Goal: Task Accomplishment & Management: Use online tool/utility

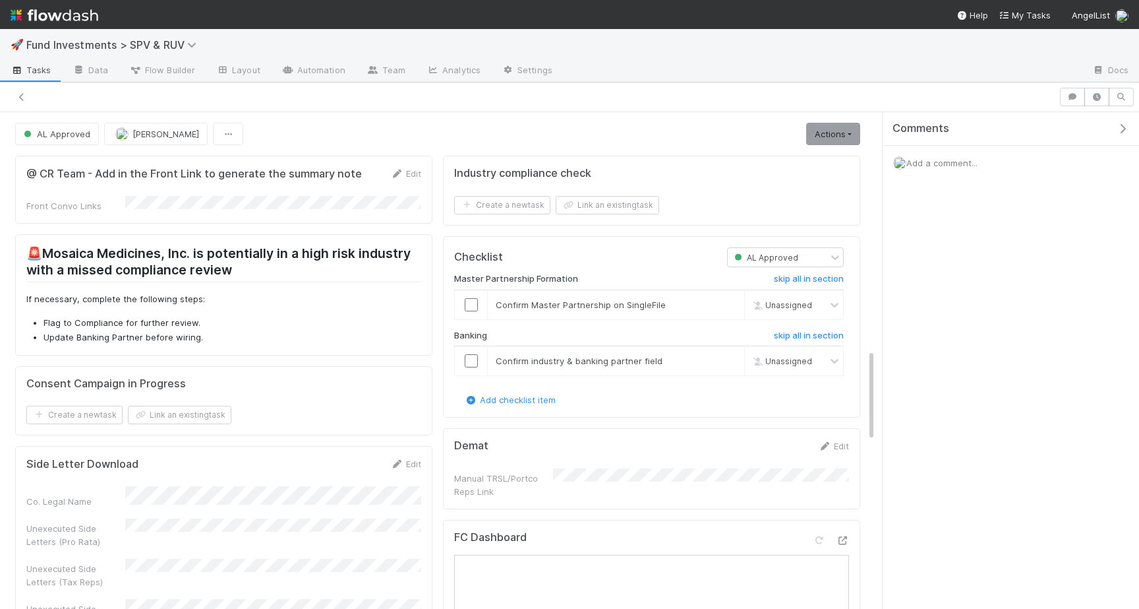
scroll to position [1275, 0]
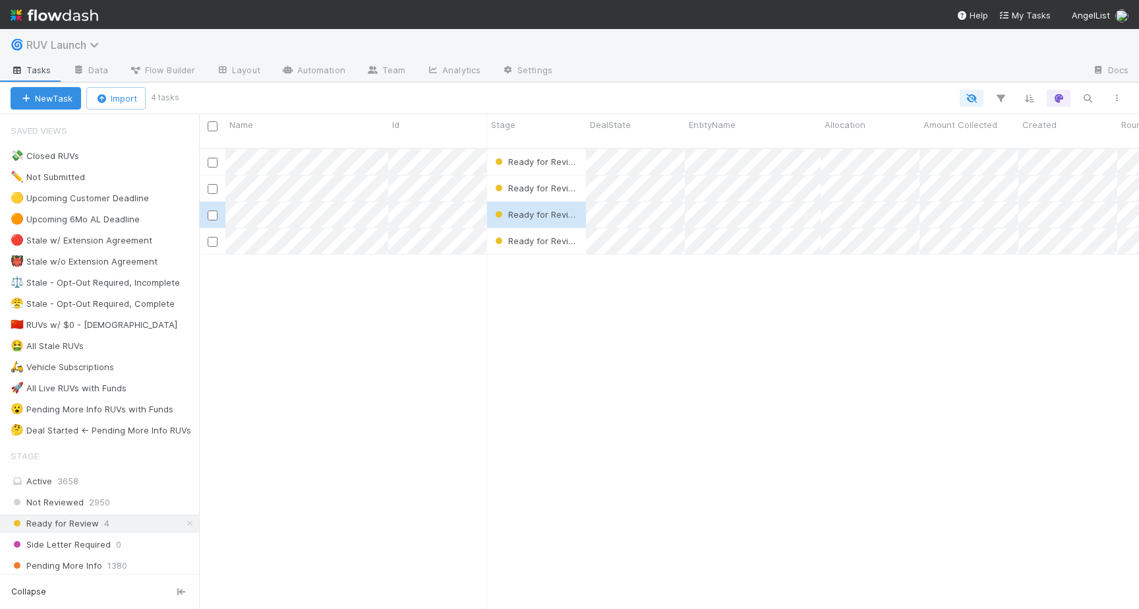
scroll to position [471, 940]
click at [93, 46] on icon at bounding box center [96, 45] width 13 height 11
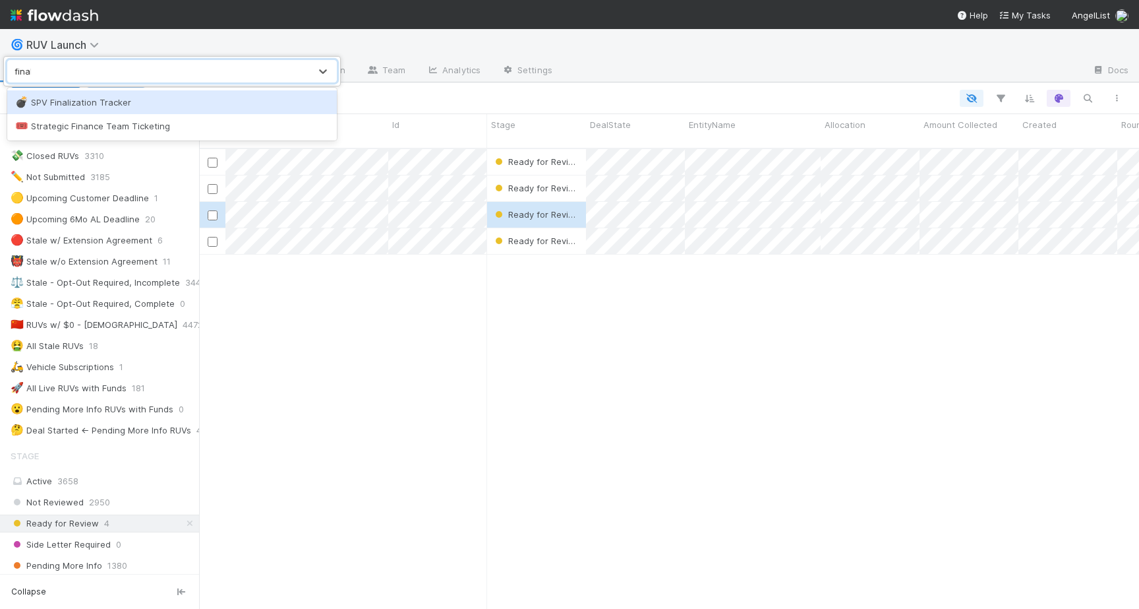
type input "finali"
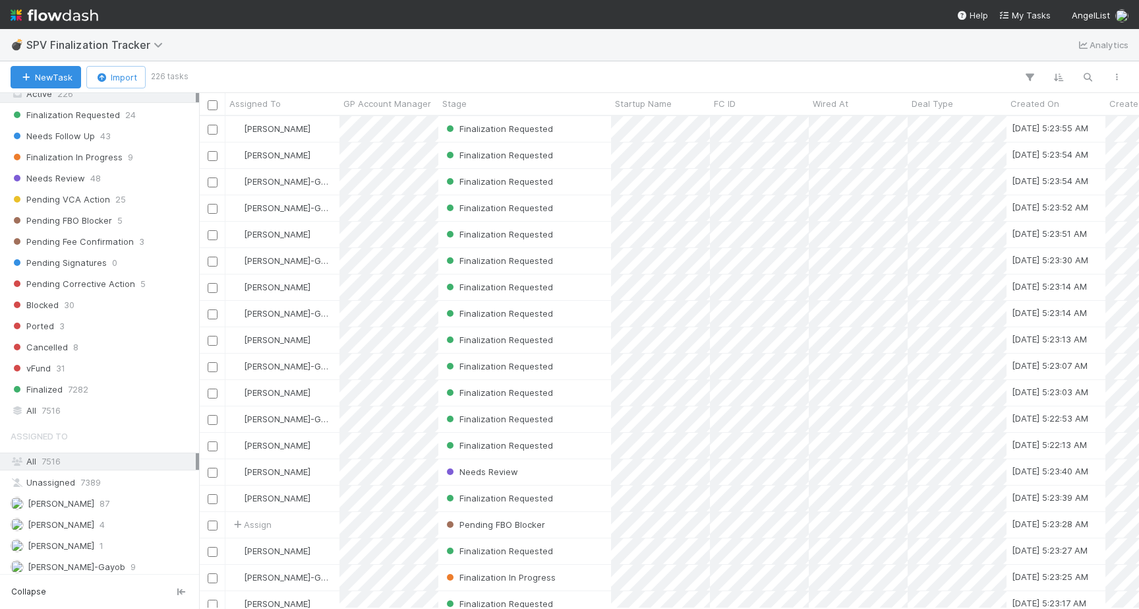
scroll to position [392, 0]
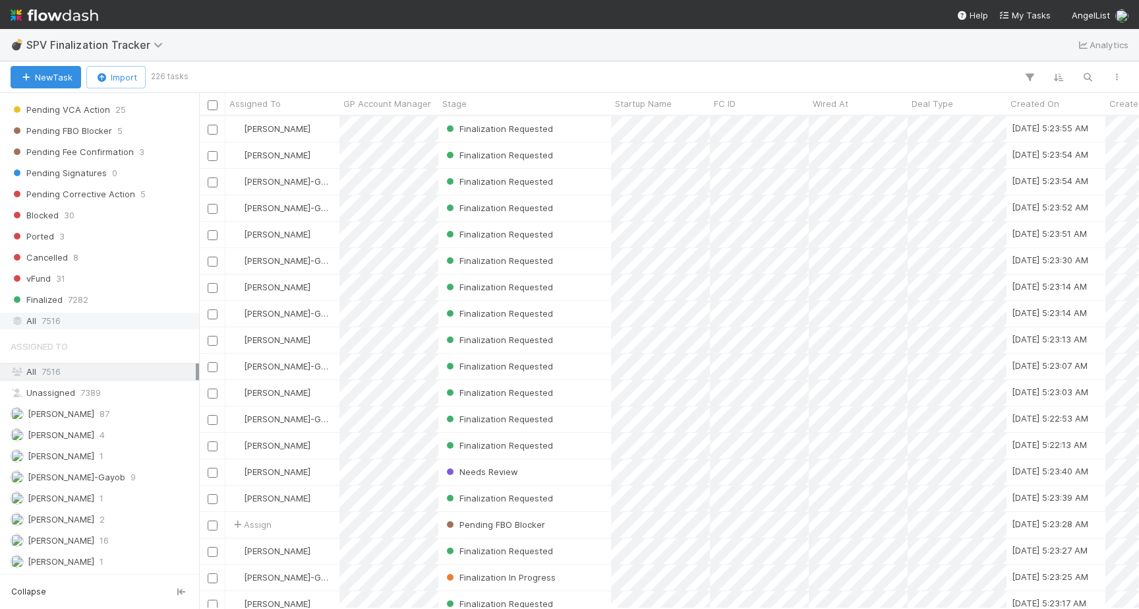
click at [51, 325] on span "7516" at bounding box center [51, 320] width 19 height 16
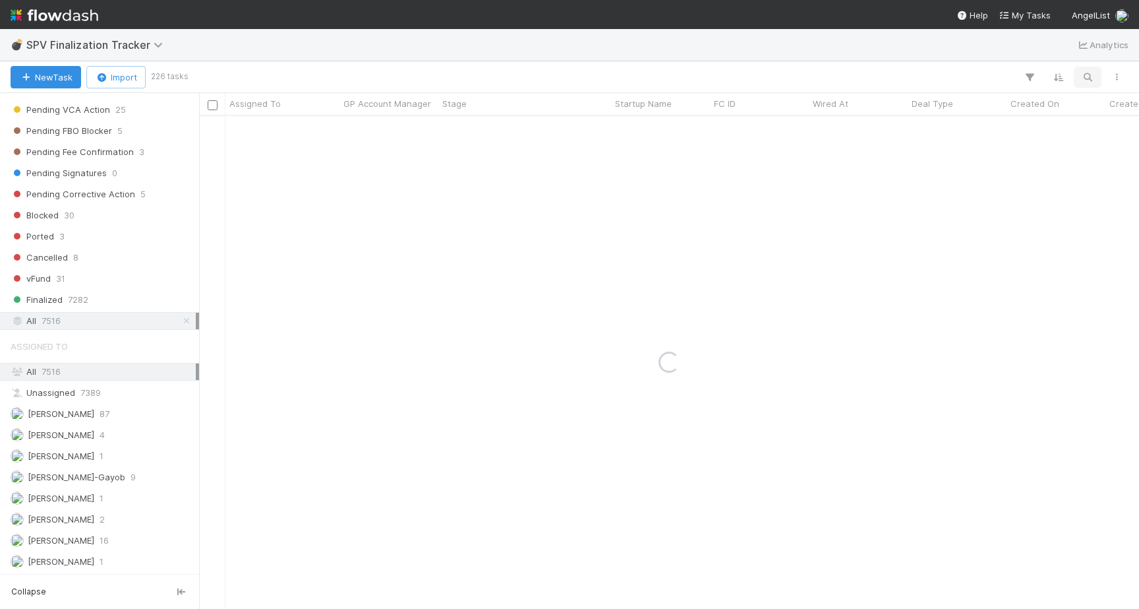
click at [1093, 76] on icon "button" at bounding box center [1087, 77] width 13 height 12
type input "eztia"
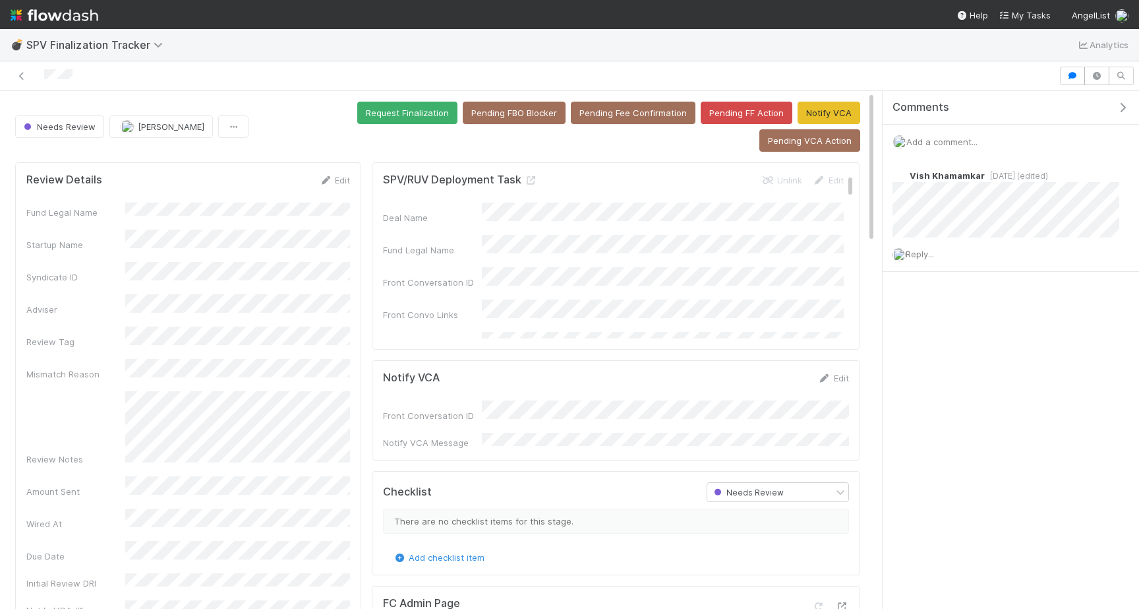
scroll to position [8, 0]
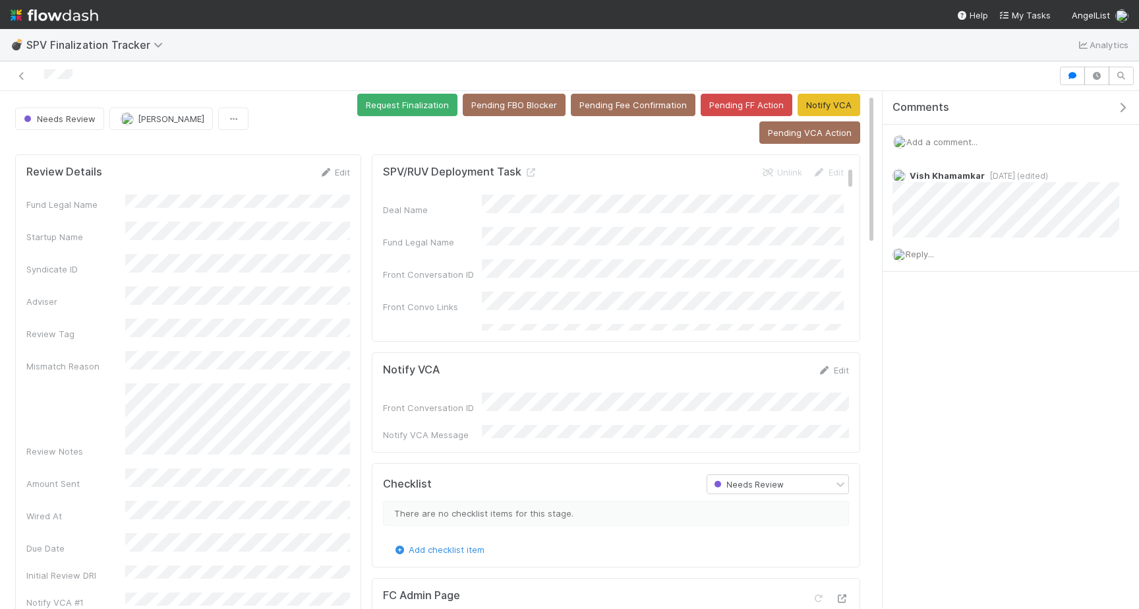
click at [959, 140] on span "Add a comment..." at bounding box center [942, 141] width 71 height 11
click at [938, 332] on div "Attach files: Choose or drag and drop file(s) Add Comment" at bounding box center [1011, 257] width 214 height 197
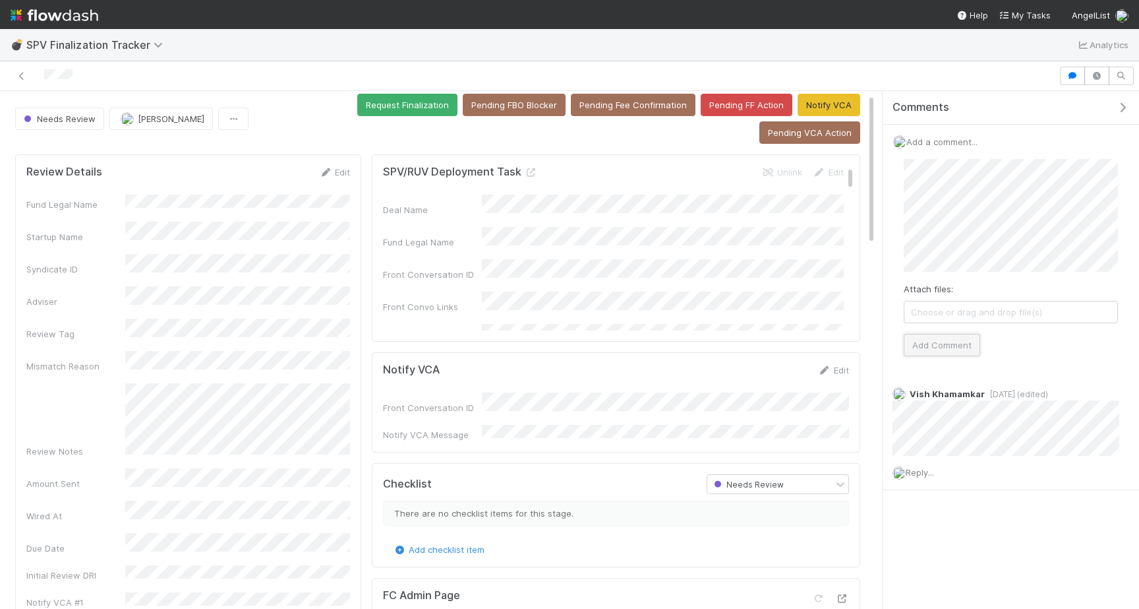
click at [934, 345] on button "Add Comment" at bounding box center [942, 345] width 76 height 22
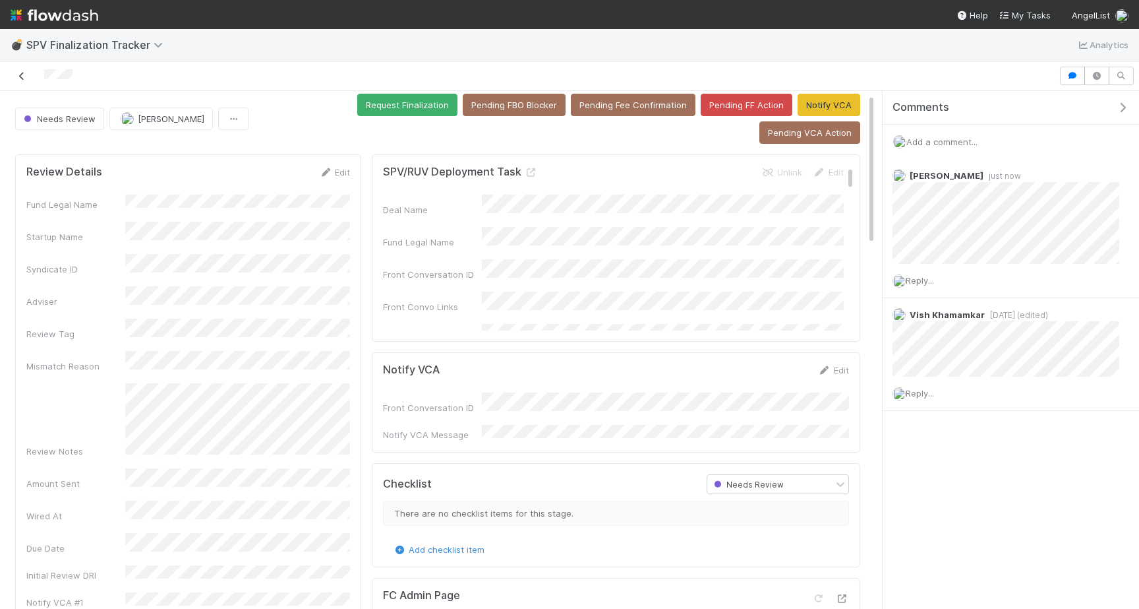
click at [21, 74] on icon at bounding box center [21, 76] width 13 height 9
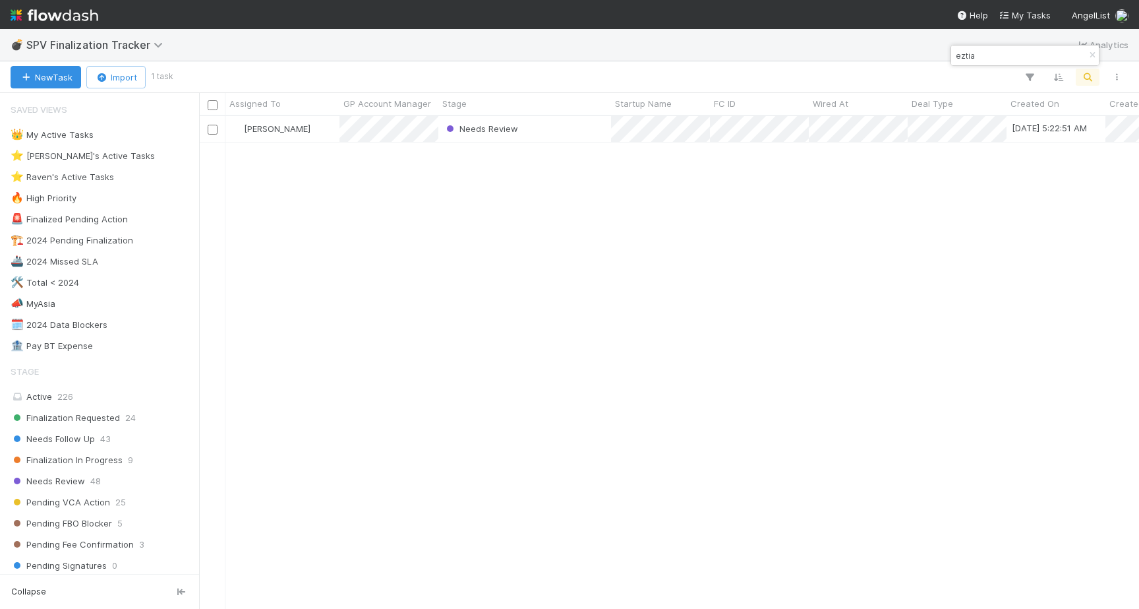
scroll to position [492, 940]
click at [989, 59] on input "eztia" at bounding box center [1019, 55] width 132 height 16
type input "pointer"
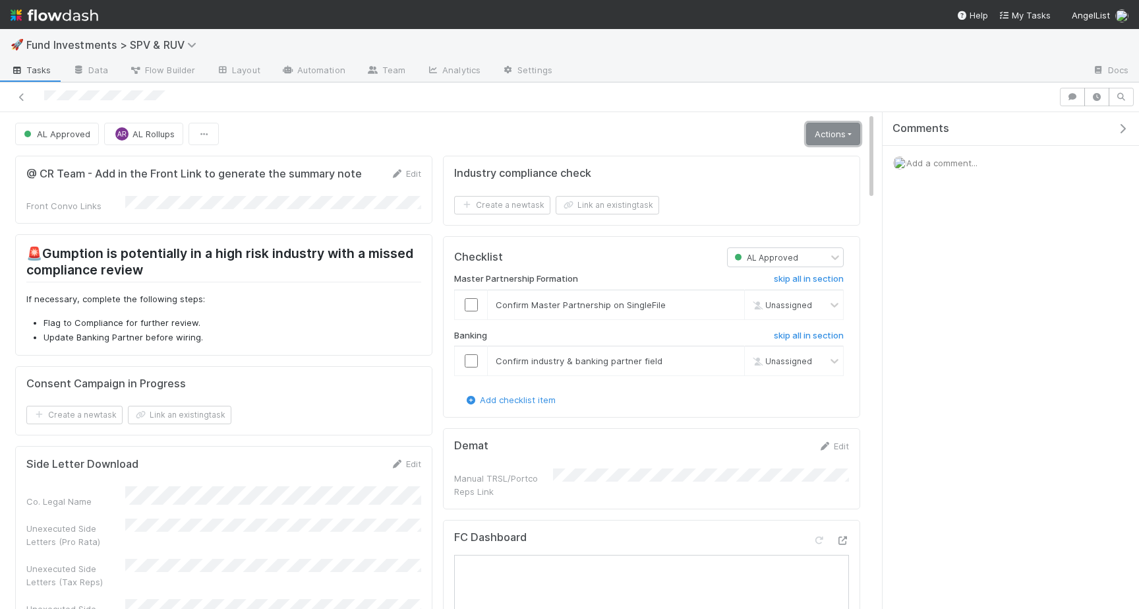
click at [848, 142] on link "Actions" at bounding box center [833, 134] width 54 height 22
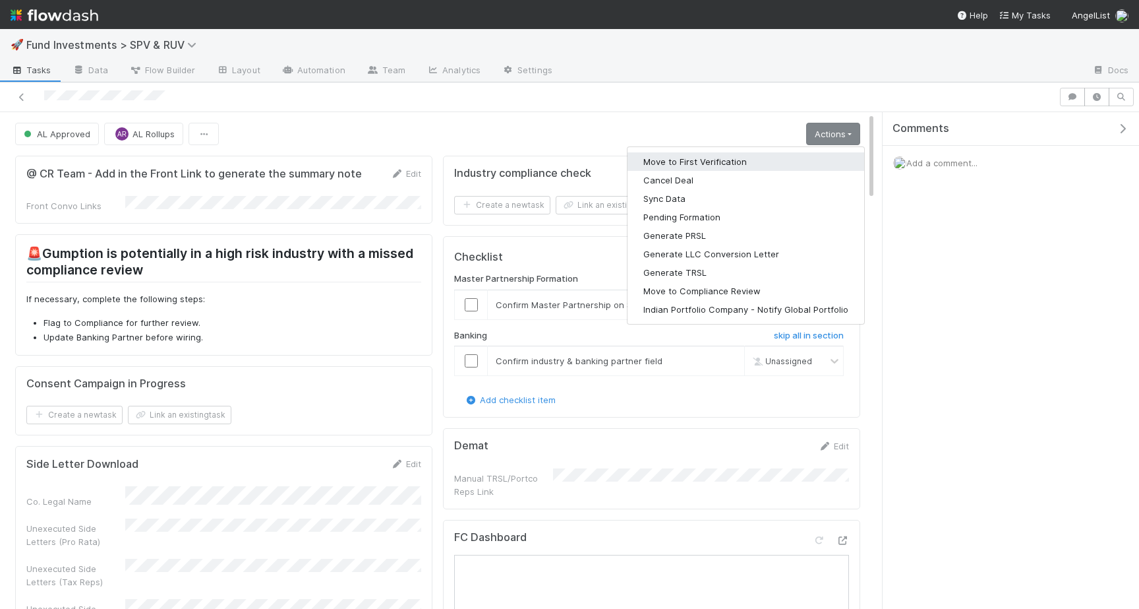
click at [773, 161] on button "Move to First Verification" at bounding box center [746, 161] width 237 height 18
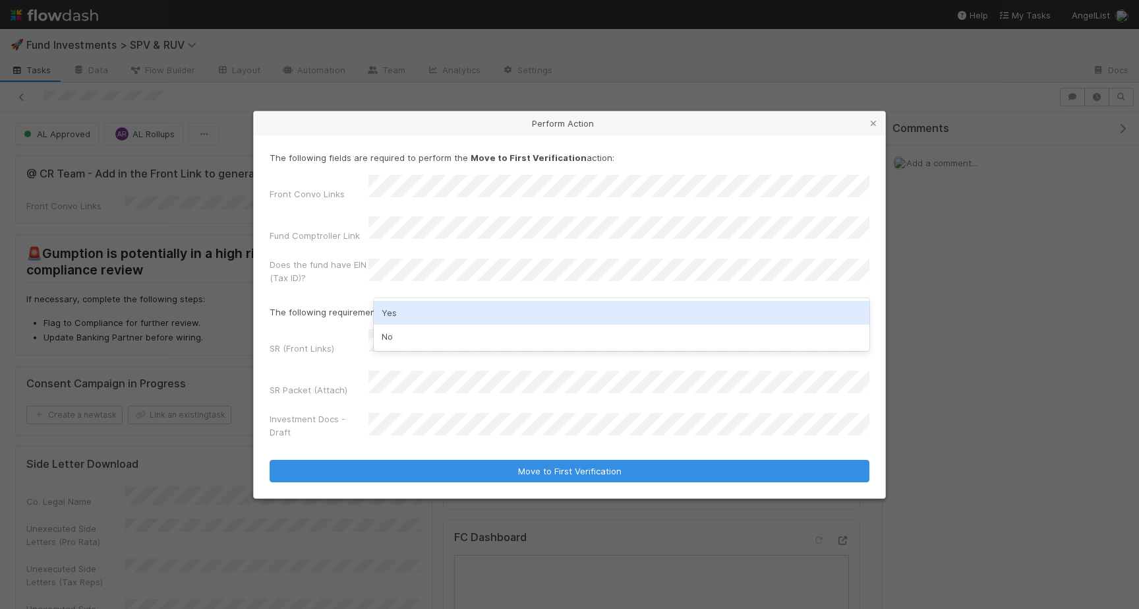
click at [420, 318] on div "Yes" at bounding box center [622, 313] width 496 height 24
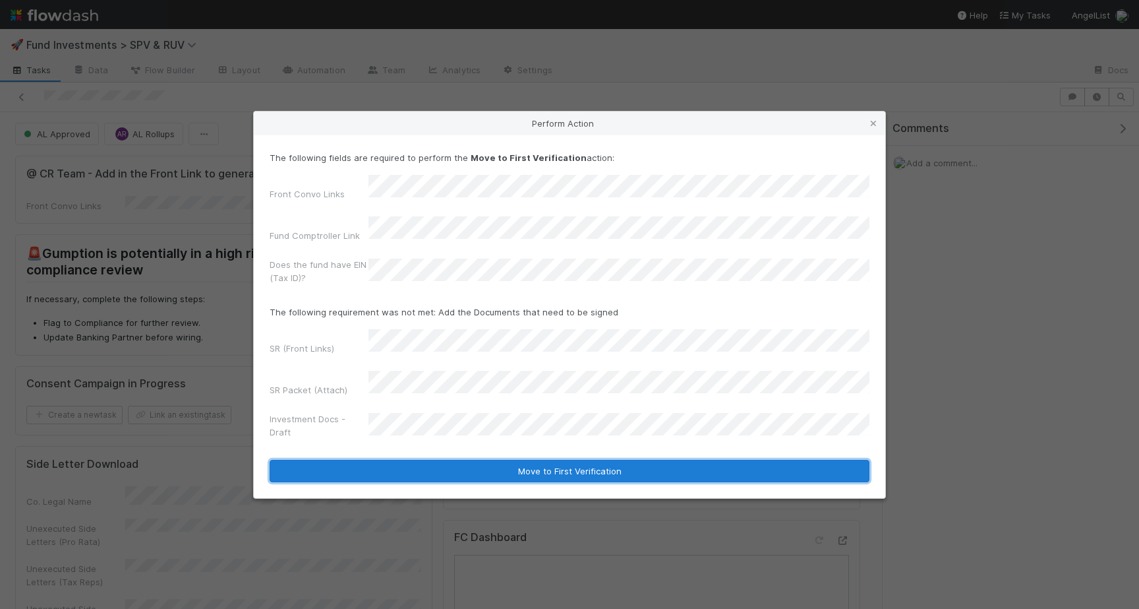
click at [459, 460] on button "Move to First Verification" at bounding box center [570, 471] width 600 height 22
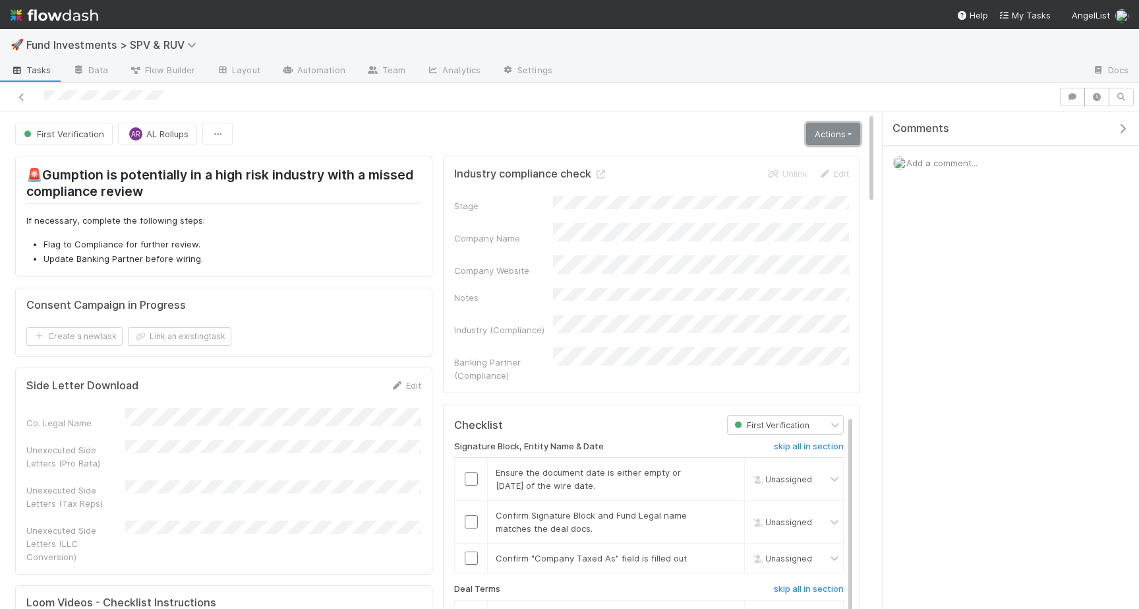
click at [849, 133] on link "Actions" at bounding box center [833, 134] width 54 height 22
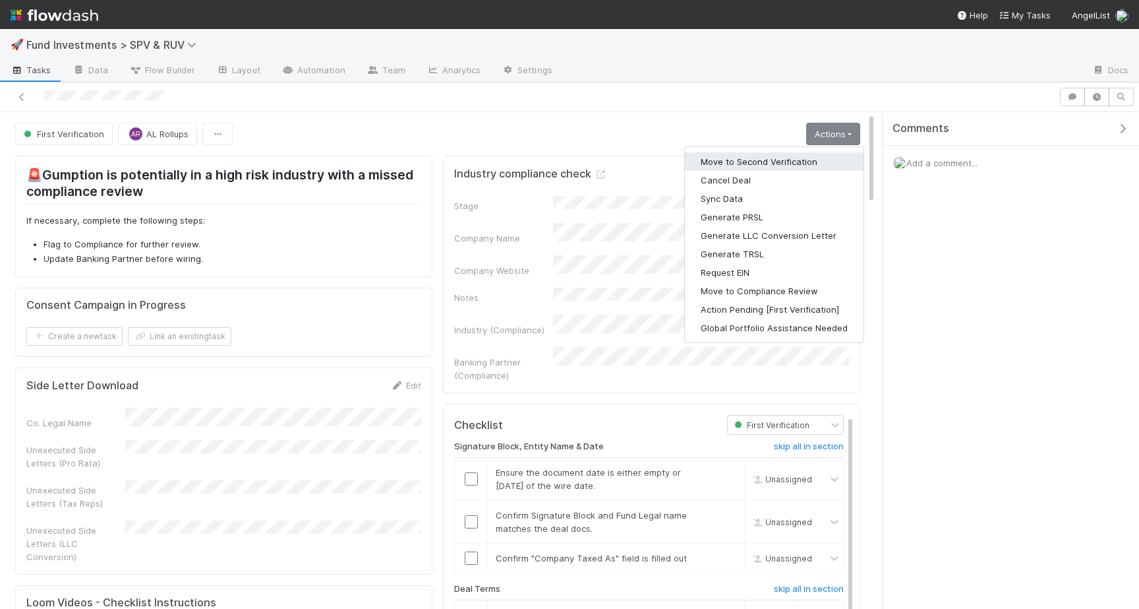
click at [782, 169] on button "Move to Second Verification" at bounding box center [774, 161] width 179 height 18
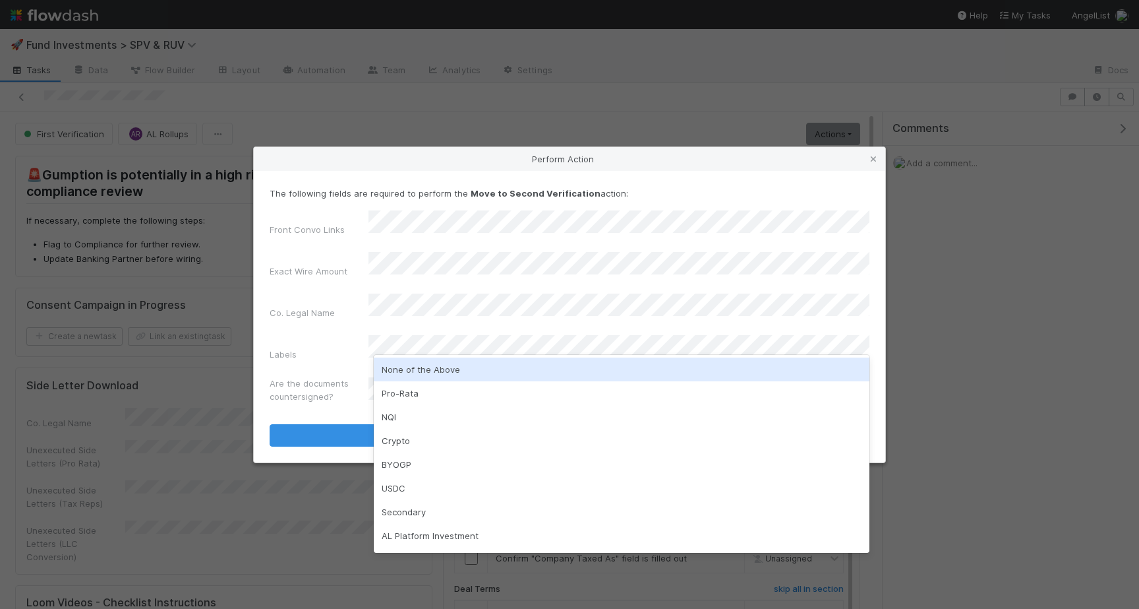
click at [401, 359] on div "None of the Above" at bounding box center [622, 369] width 496 height 24
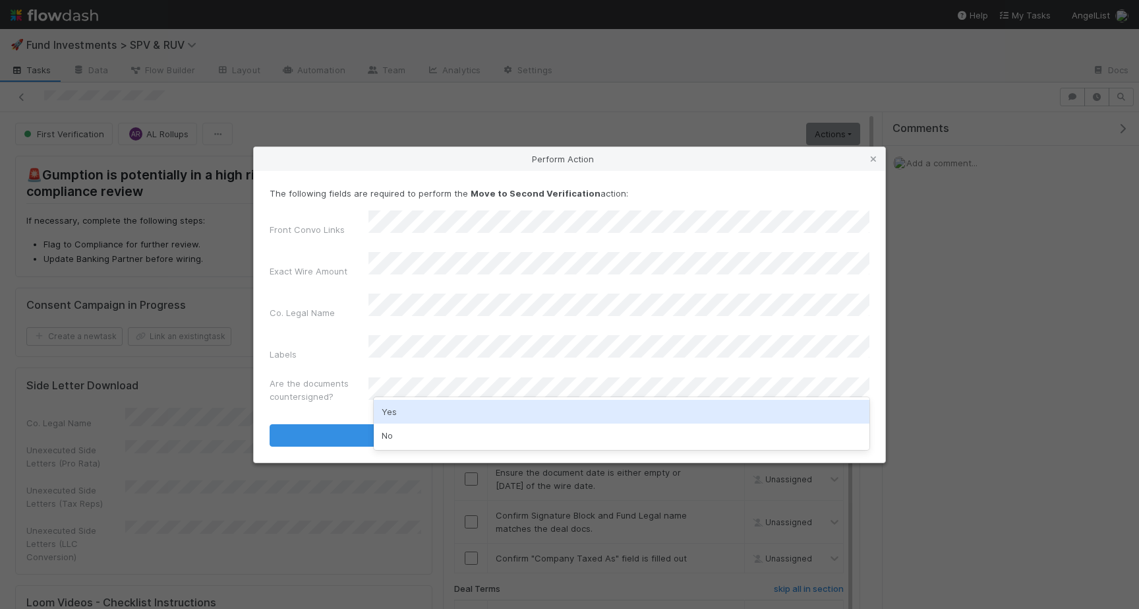
click at [405, 430] on div "No" at bounding box center [622, 435] width 496 height 24
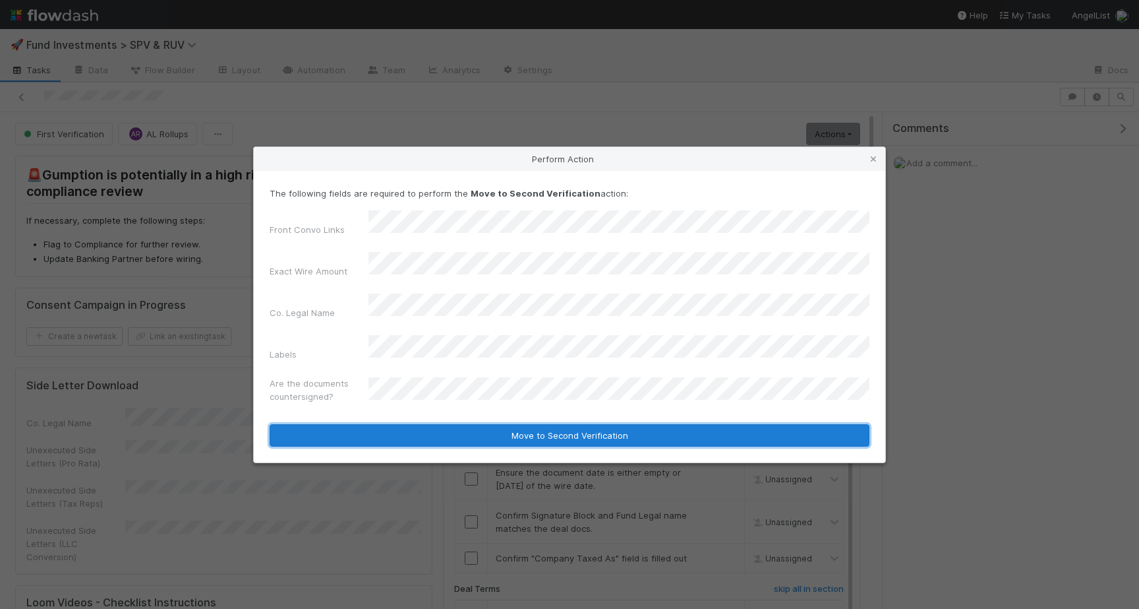
click at [417, 424] on button "Move to Second Verification" at bounding box center [570, 435] width 600 height 22
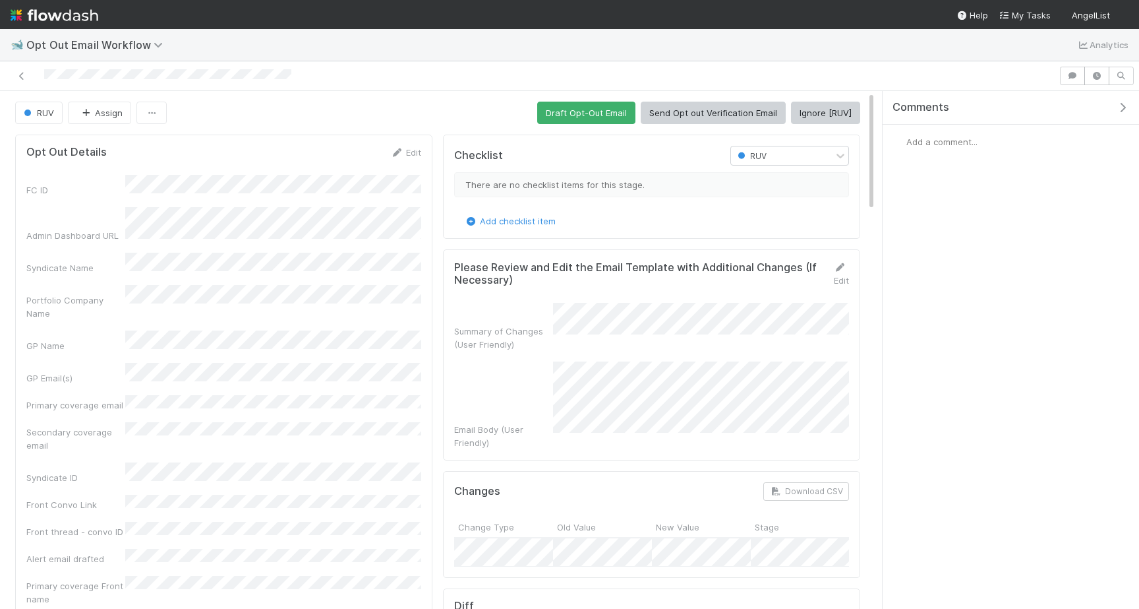
click at [825, 118] on button "Ignore [RUV]" at bounding box center [825, 113] width 69 height 22
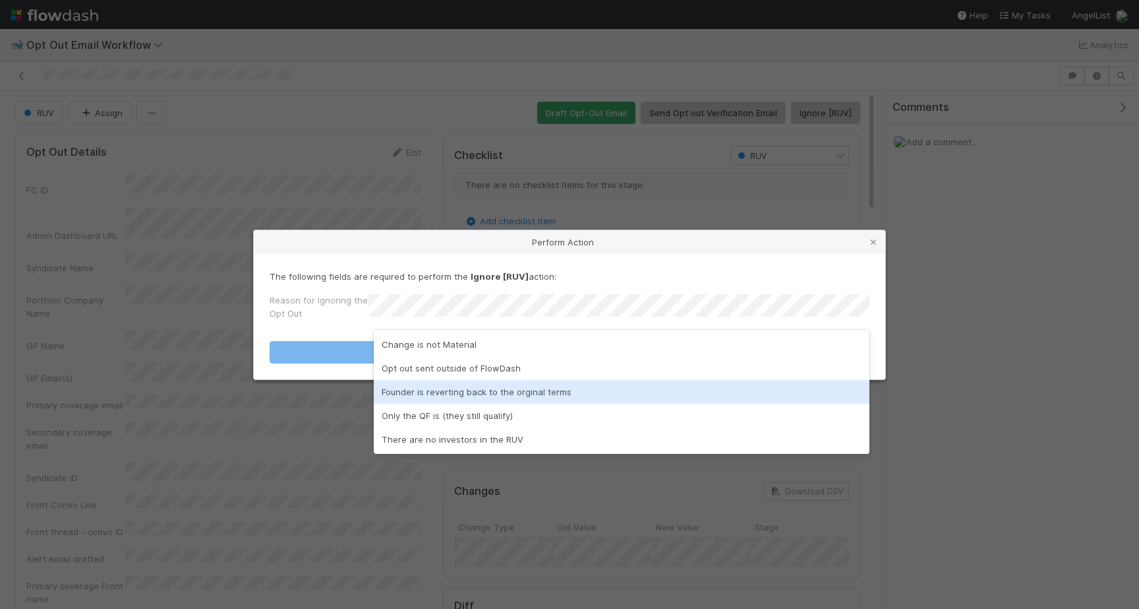
click at [500, 390] on div "Founder is reverting back to the orginal terms" at bounding box center [622, 392] width 496 height 24
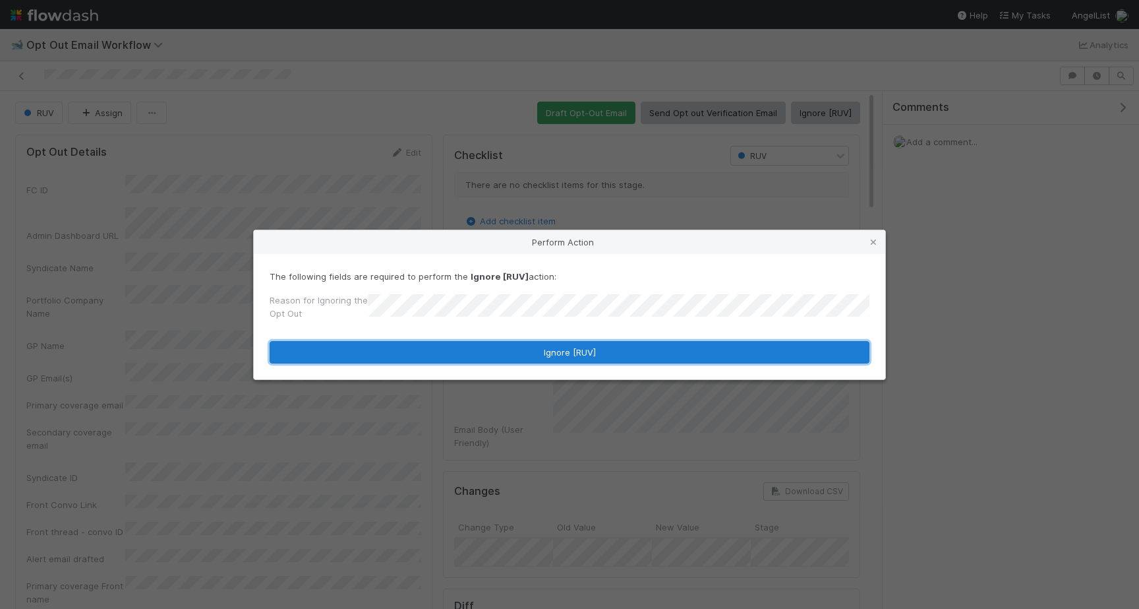
click at [472, 350] on button "Ignore [RUV]" at bounding box center [570, 352] width 600 height 22
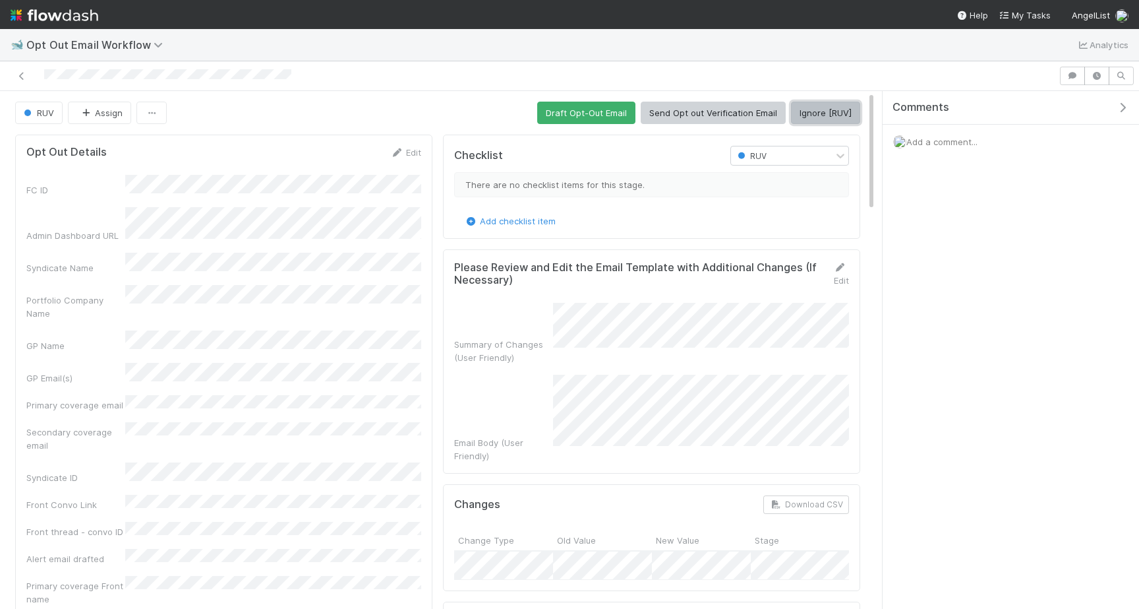
click at [834, 109] on button "Ignore [RUV]" at bounding box center [825, 113] width 69 height 22
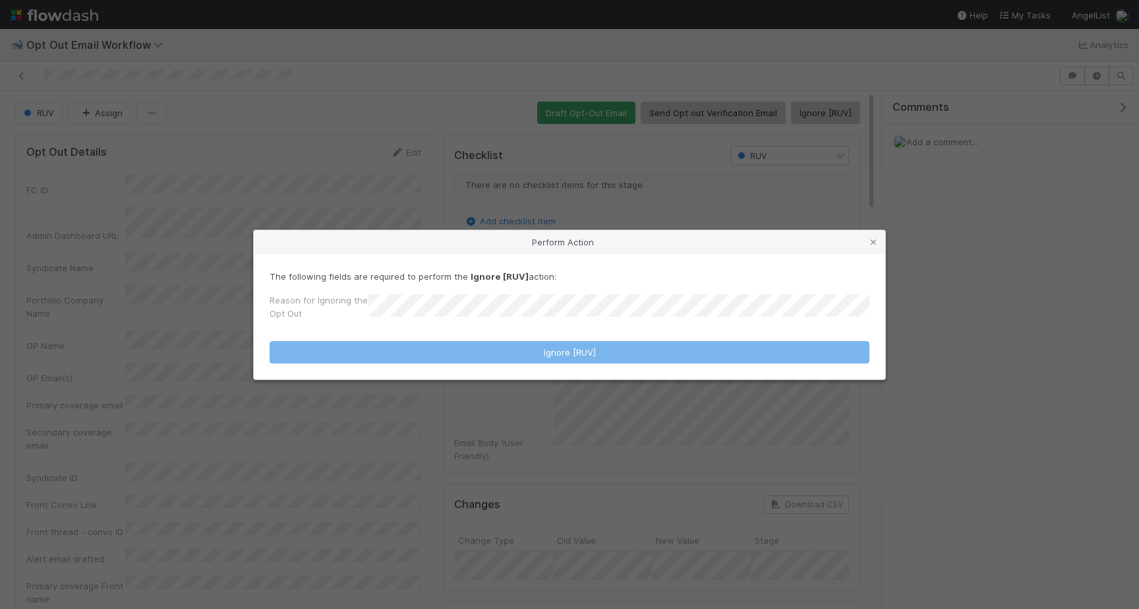
click at [595, 300] on div "Reason for Ignoring the Opt Out" at bounding box center [570, 309] width 600 height 32
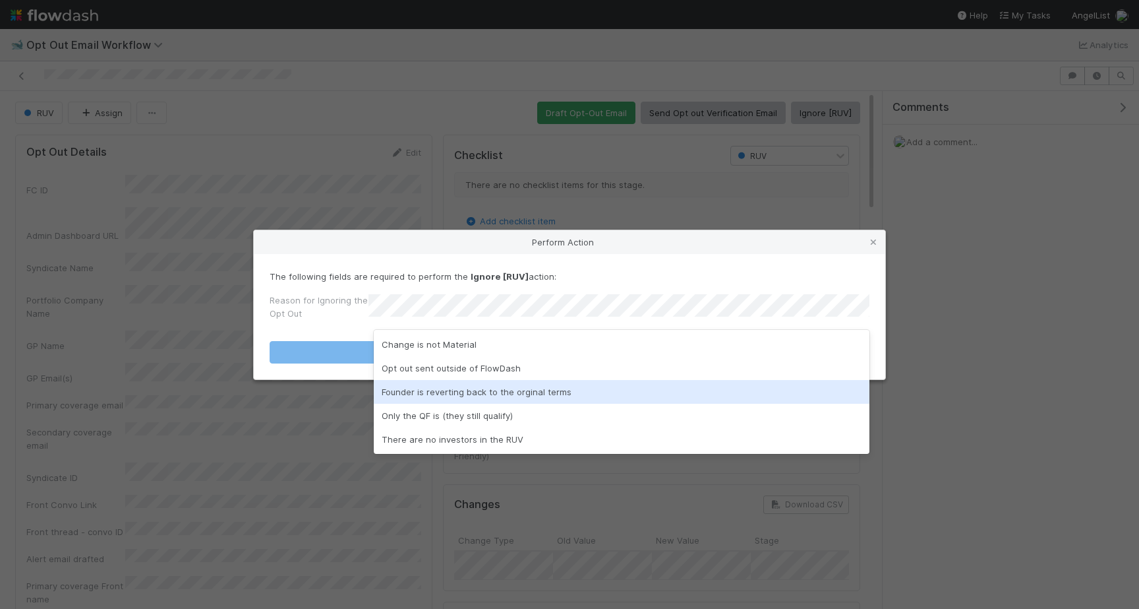
click at [474, 387] on div "Founder is reverting back to the orginal terms" at bounding box center [622, 392] width 496 height 24
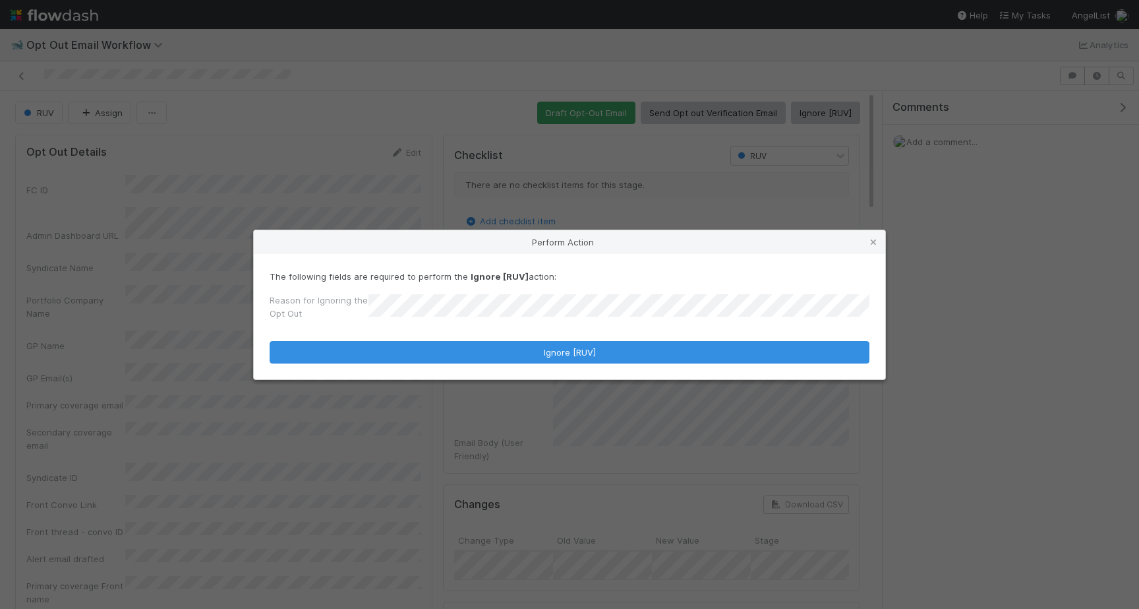
click at [489, 369] on div "The following fields are required to perform the Ignore [RUV] action: Reason fo…" at bounding box center [570, 316] width 632 height 125
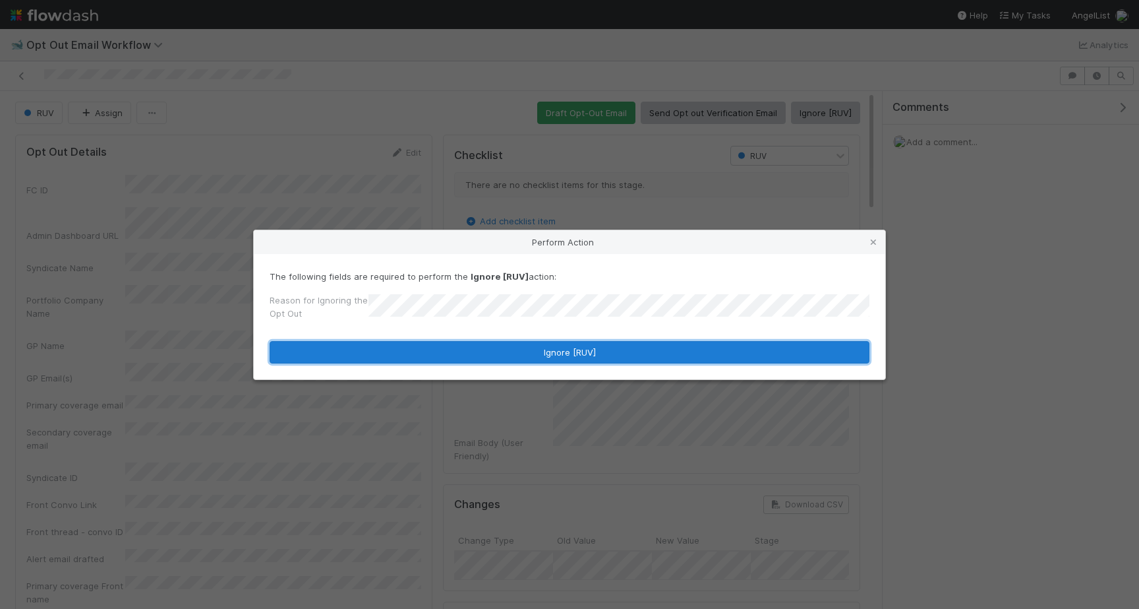
click at [496, 359] on button "Ignore [RUV]" at bounding box center [570, 352] width 600 height 22
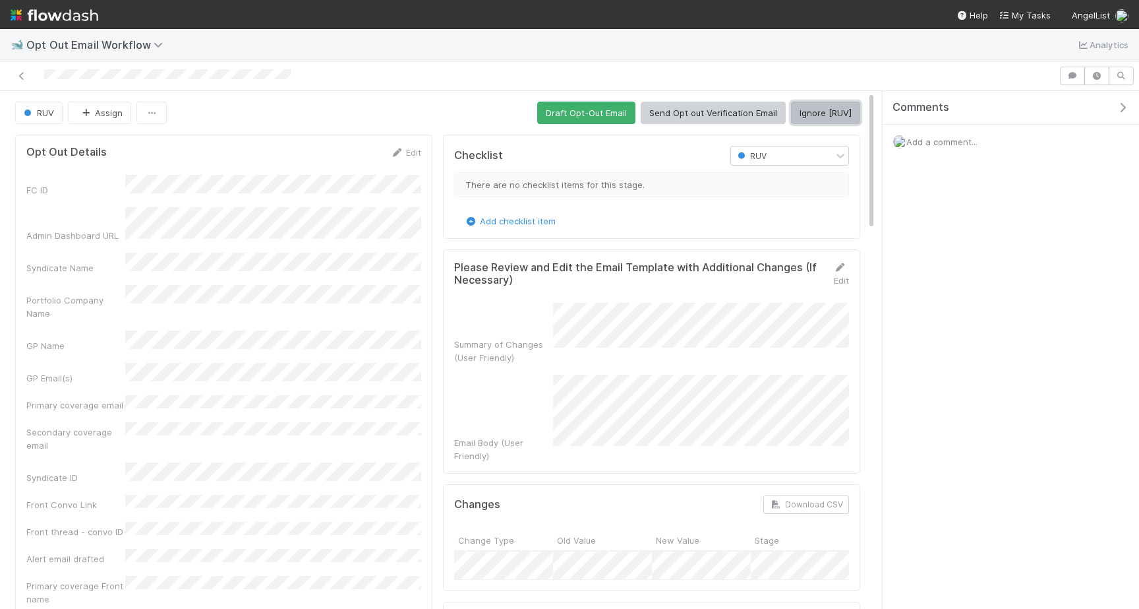
click at [833, 112] on button "Ignore [RUV]" at bounding box center [825, 113] width 69 height 22
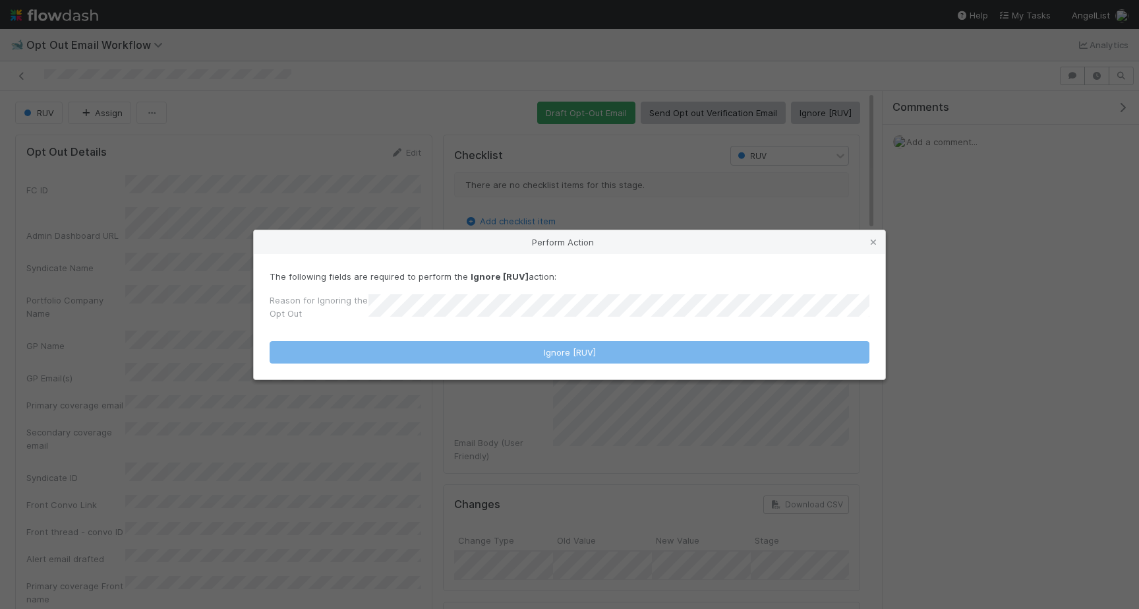
click at [417, 334] on form "The following fields are required to perform the Ignore [RUV] action: Reason fo…" at bounding box center [570, 317] width 600 height 94
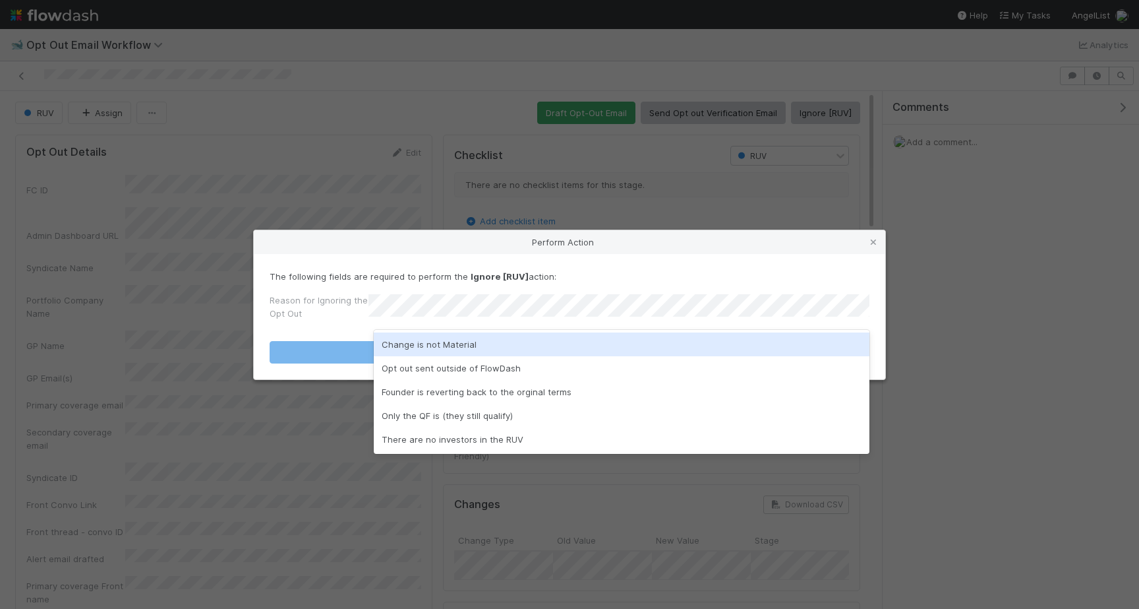
click at [396, 335] on div "Change is not Material" at bounding box center [622, 344] width 496 height 24
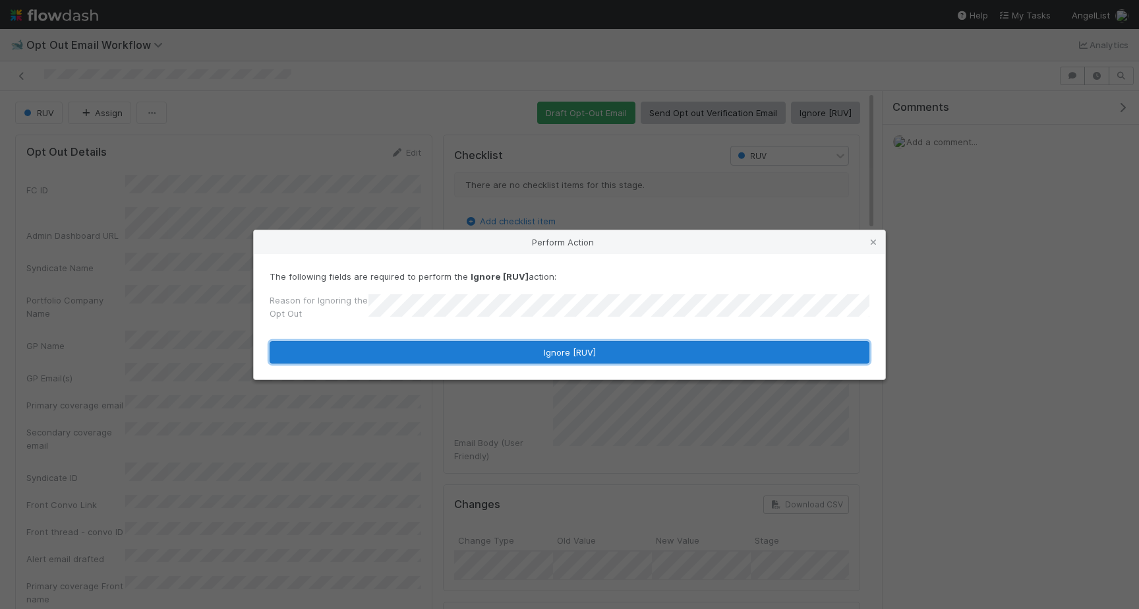
click at [402, 357] on button "Ignore [RUV]" at bounding box center [570, 352] width 600 height 22
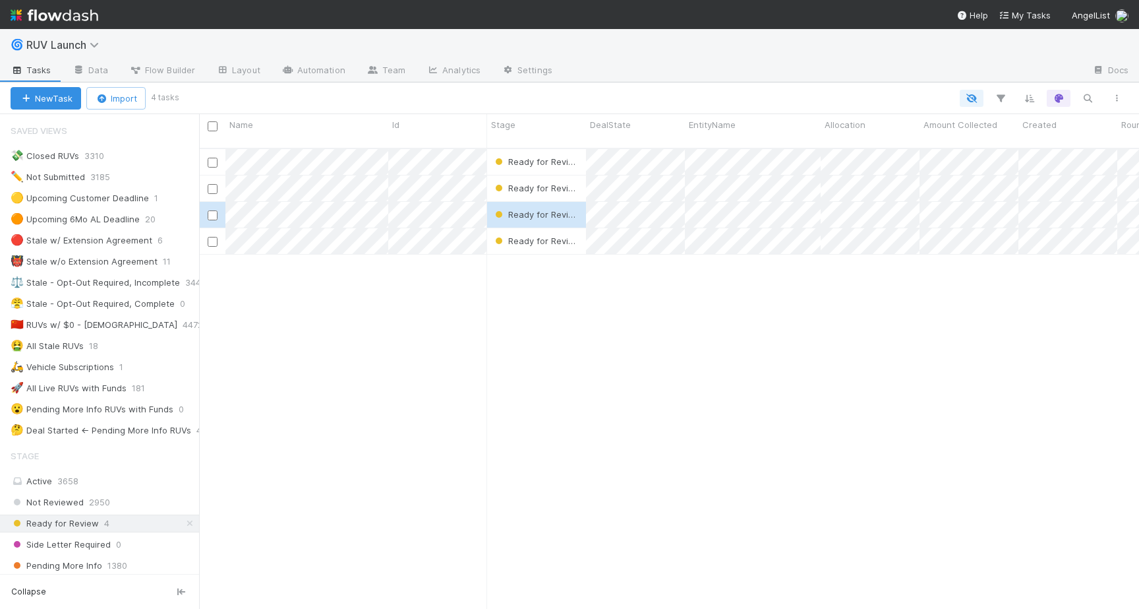
scroll to position [29, 0]
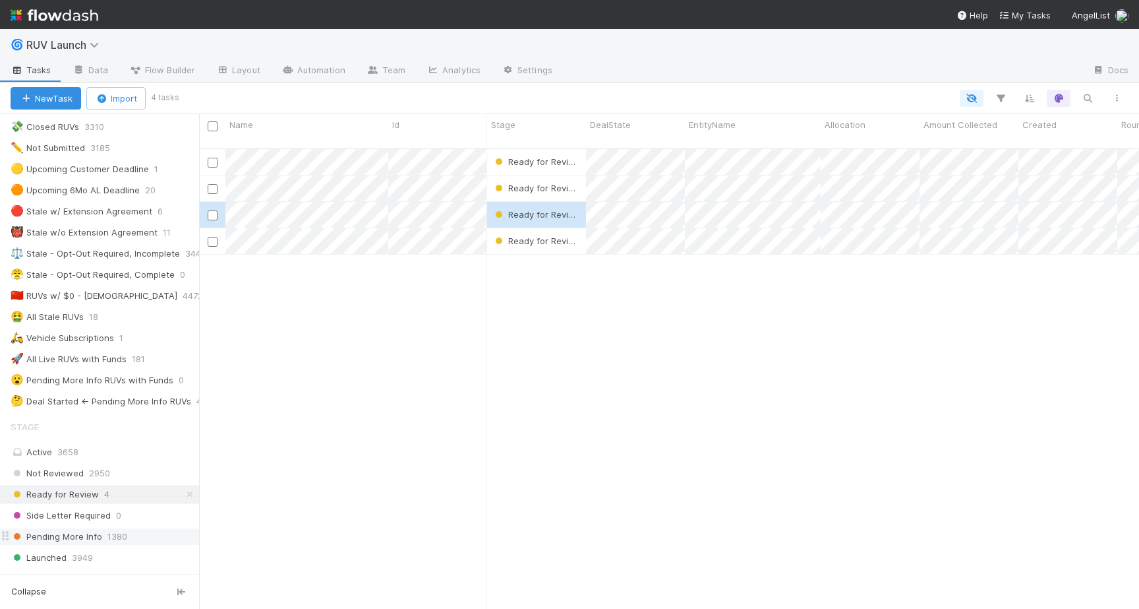
click at [69, 539] on span "Pending More Info" at bounding box center [57, 536] width 92 height 16
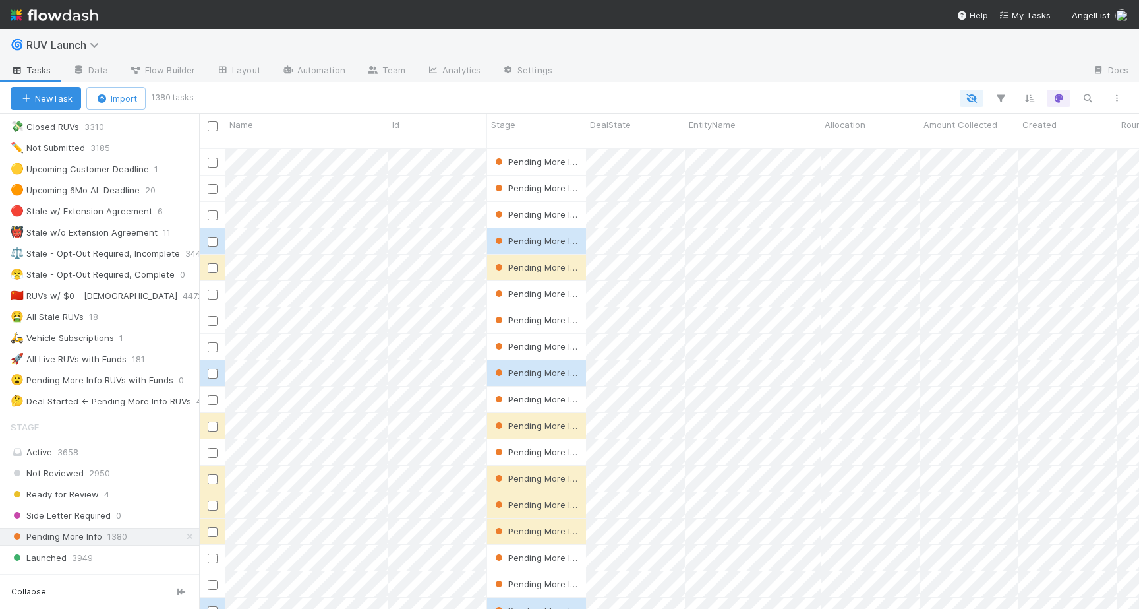
scroll to position [471, 940]
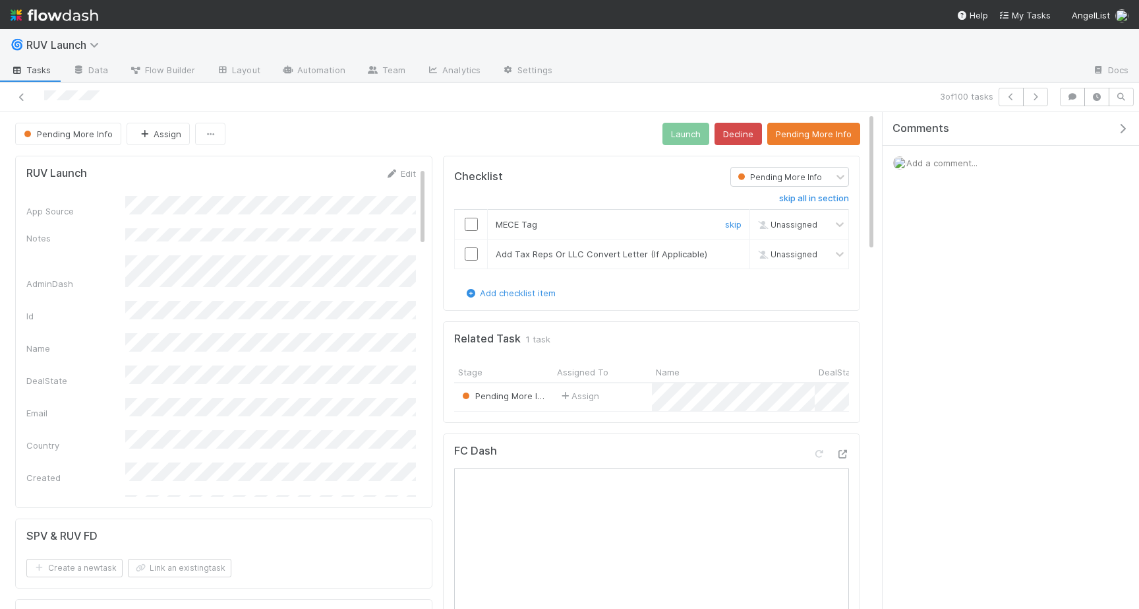
click at [481, 223] on div at bounding box center [471, 224] width 32 height 13
click at [473, 223] on input "checkbox" at bounding box center [471, 224] width 13 height 13
click at [473, 239] on td at bounding box center [471, 254] width 33 height 30
click at [473, 253] on input "checkbox" at bounding box center [471, 253] width 13 height 13
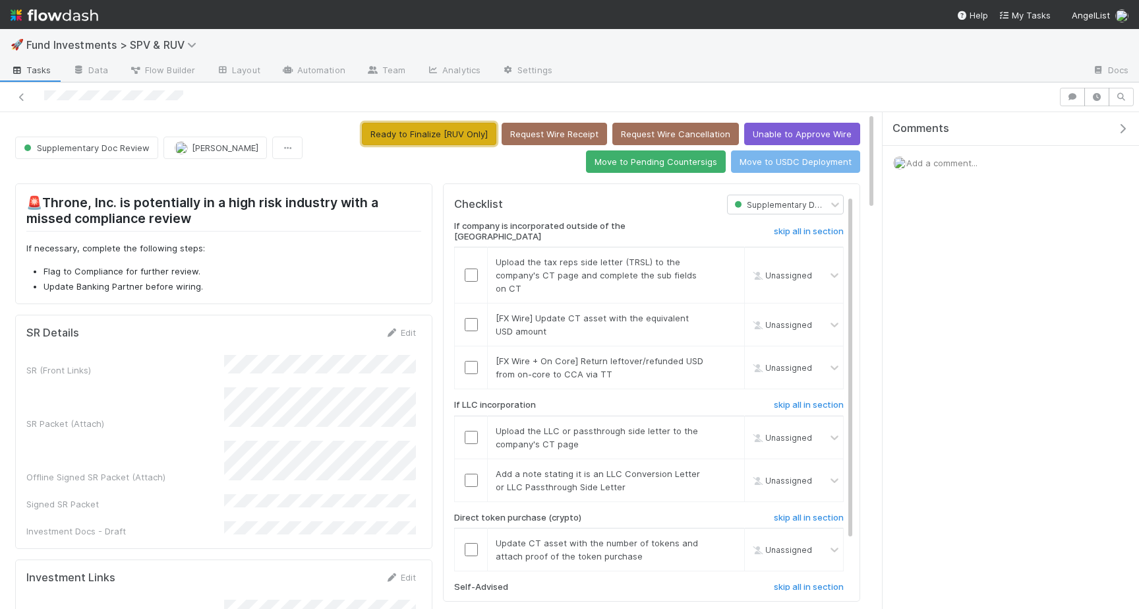
click at [449, 138] on button "Ready to Finalize [RUV Only]" at bounding box center [429, 134] width 134 height 22
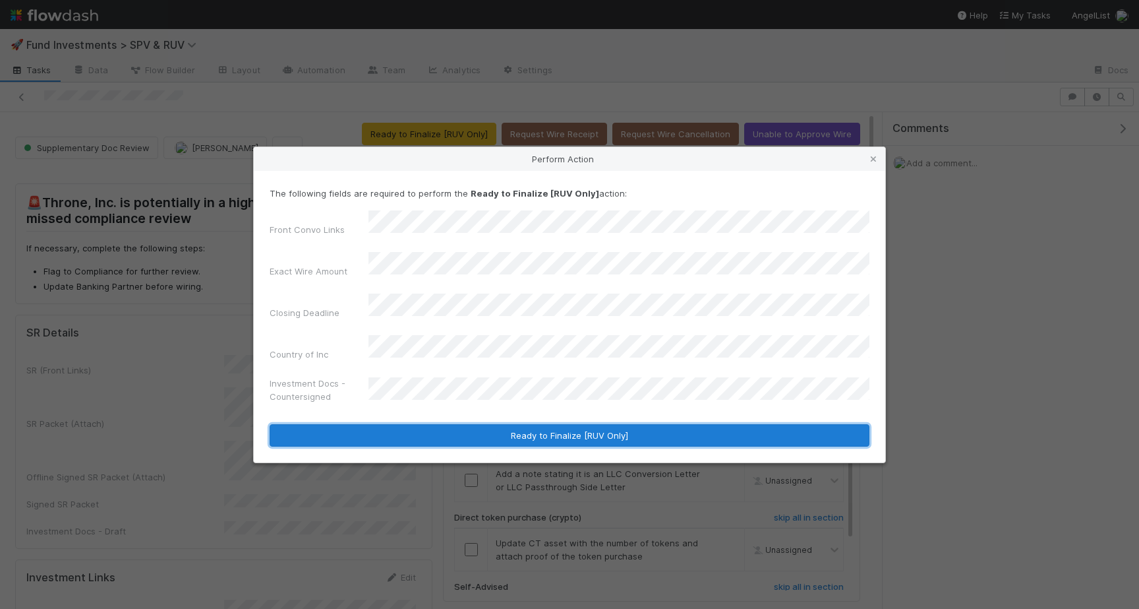
click at [535, 427] on button "Ready to Finalize [RUV Only]" at bounding box center [570, 435] width 600 height 22
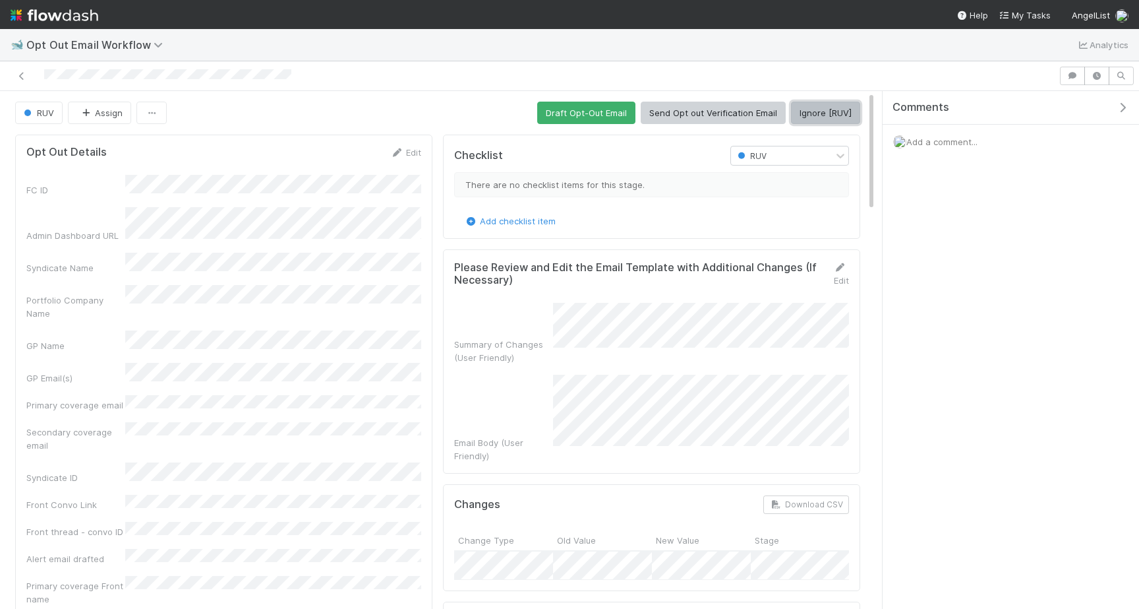
click at [820, 104] on button "Ignore [RUV]" at bounding box center [825, 113] width 69 height 22
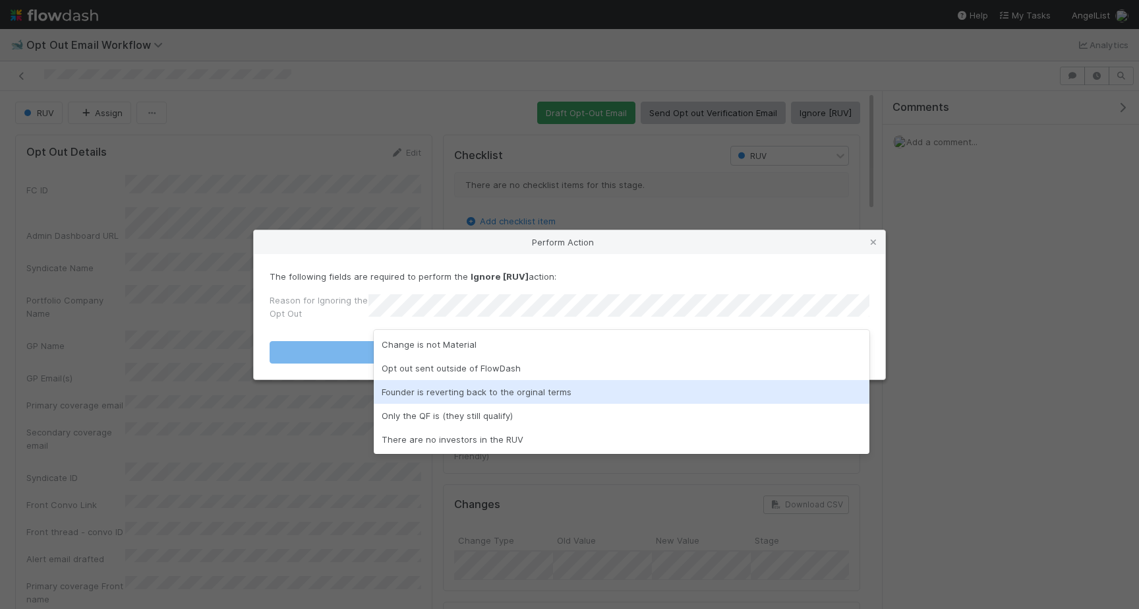
click at [461, 396] on div "Founder is reverting back to the orginal terms" at bounding box center [622, 392] width 496 height 24
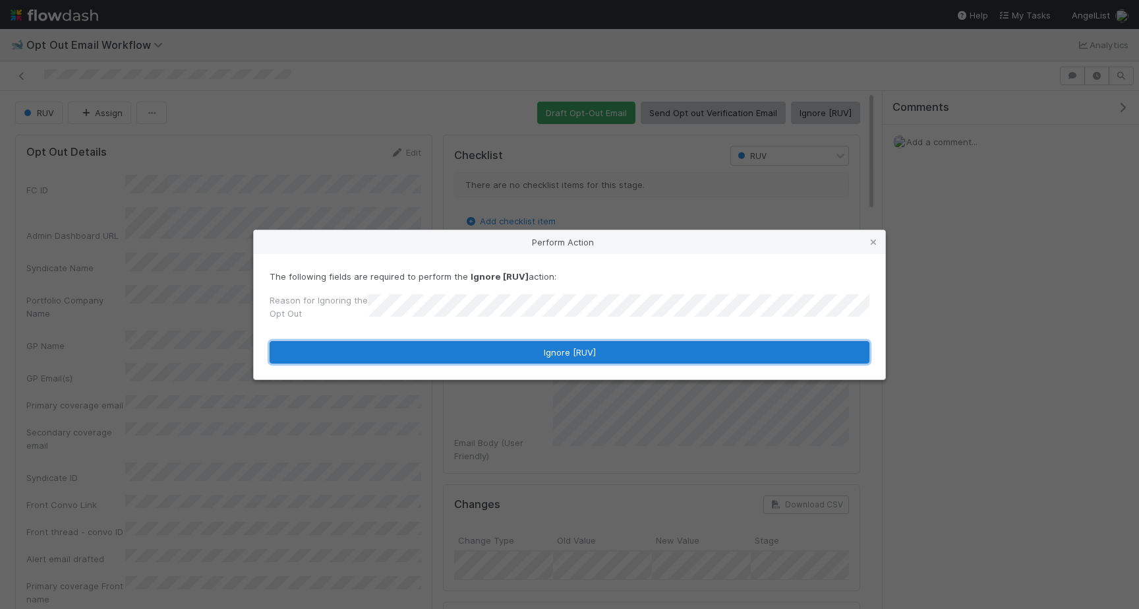
click at [463, 350] on button "Ignore [RUV]" at bounding box center [570, 352] width 600 height 22
